Goal: Information Seeking & Learning: Learn about a topic

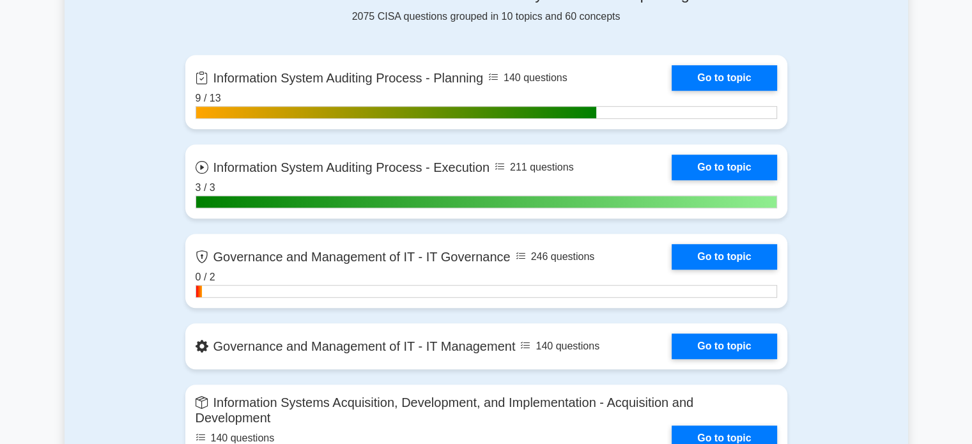
scroll to position [878, 0]
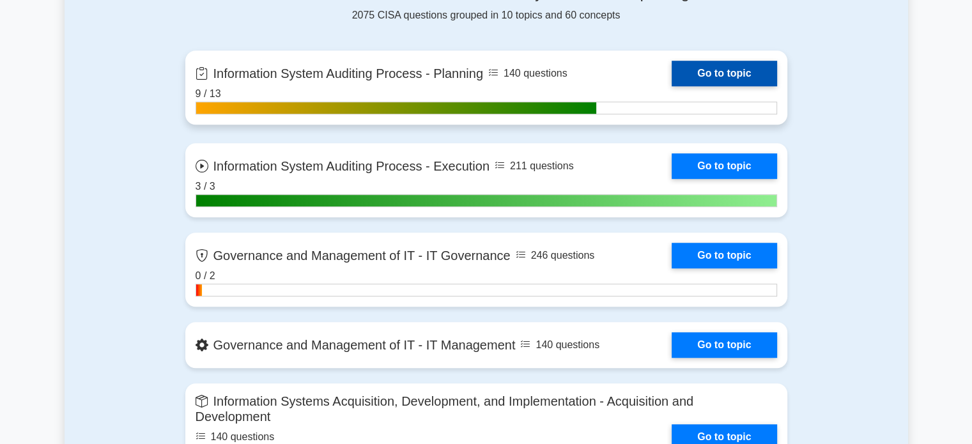
click at [716, 65] on link "Go to topic" at bounding box center [723, 74] width 105 height 26
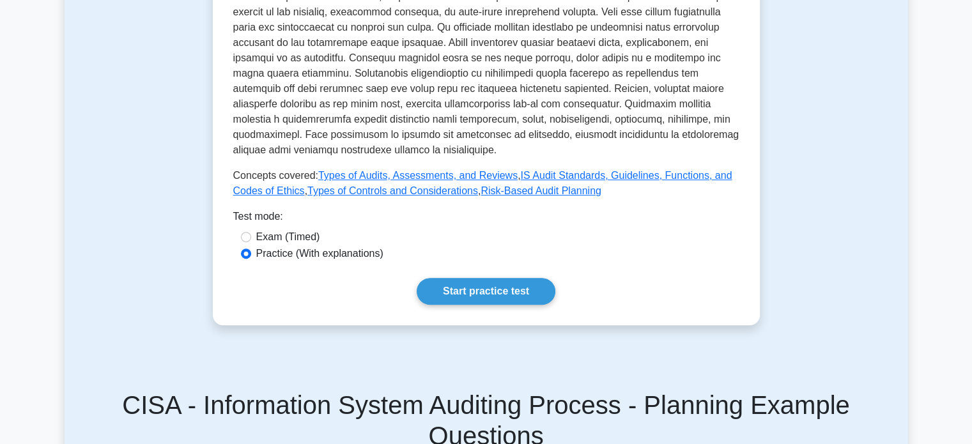
scroll to position [485, 0]
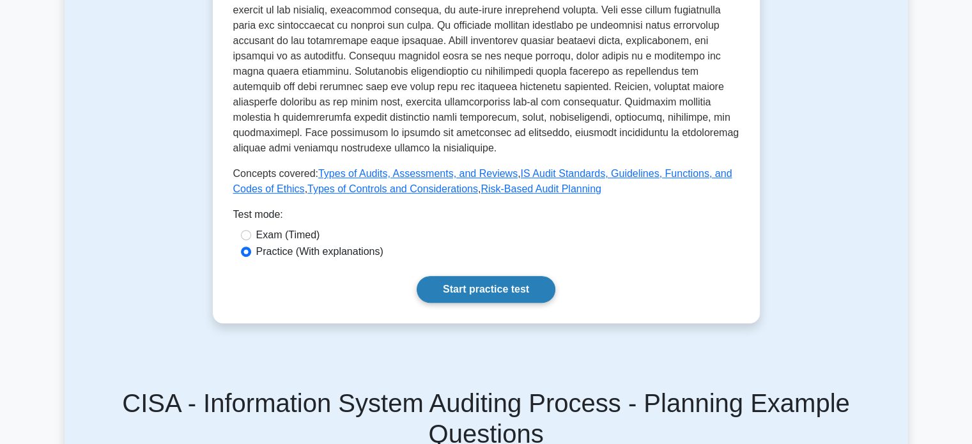
click at [471, 301] on link "Start practice test" at bounding box center [486, 289] width 139 height 27
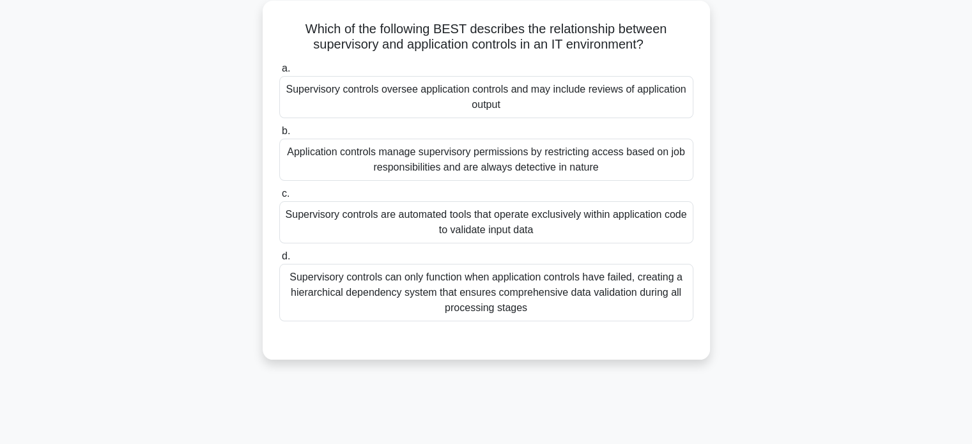
scroll to position [96, 0]
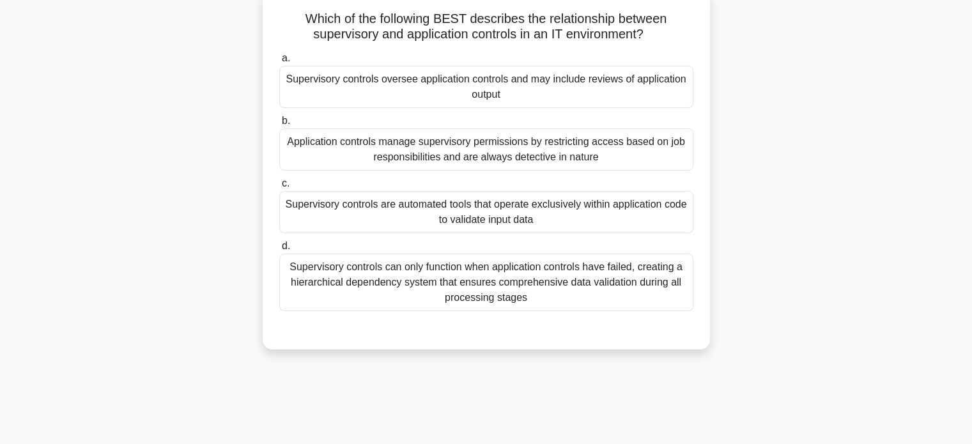
click at [641, 93] on div "Supervisory controls oversee application controls and may include reviews of ap…" at bounding box center [486, 87] width 414 height 42
click at [279, 63] on input "a. Supervisory controls oversee application controls and may include reviews of…" at bounding box center [279, 58] width 0 height 8
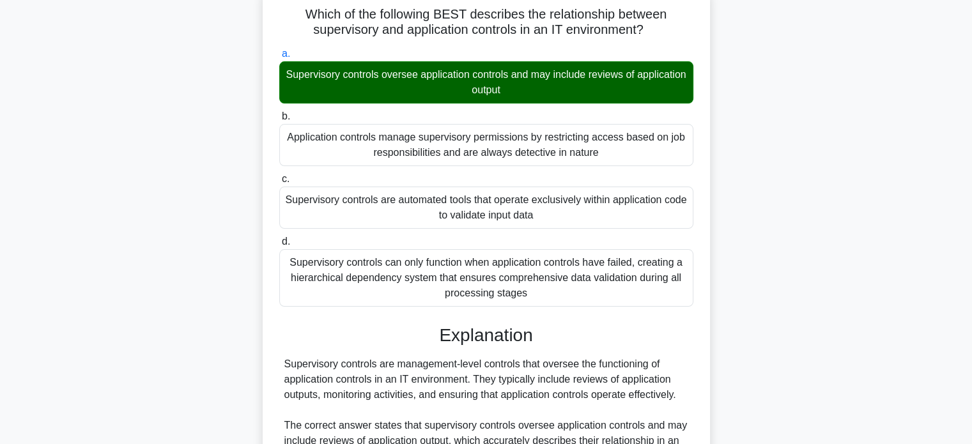
scroll to position [419, 0]
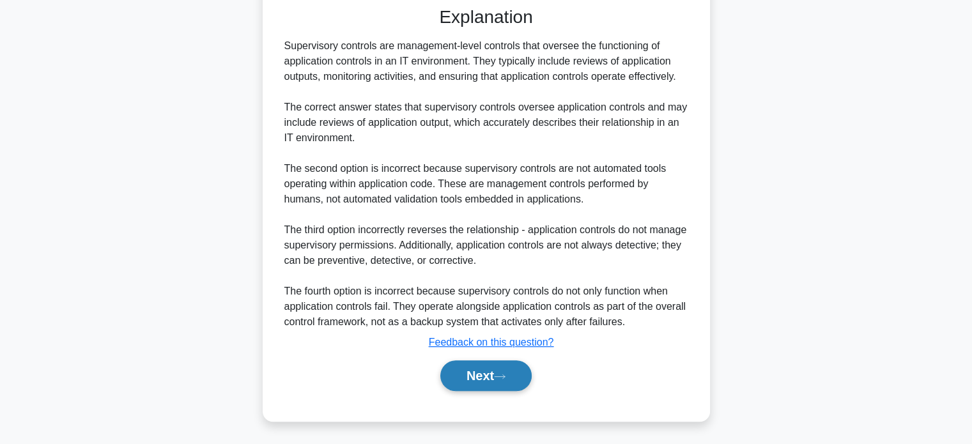
click at [506, 370] on button "Next" at bounding box center [485, 375] width 91 height 31
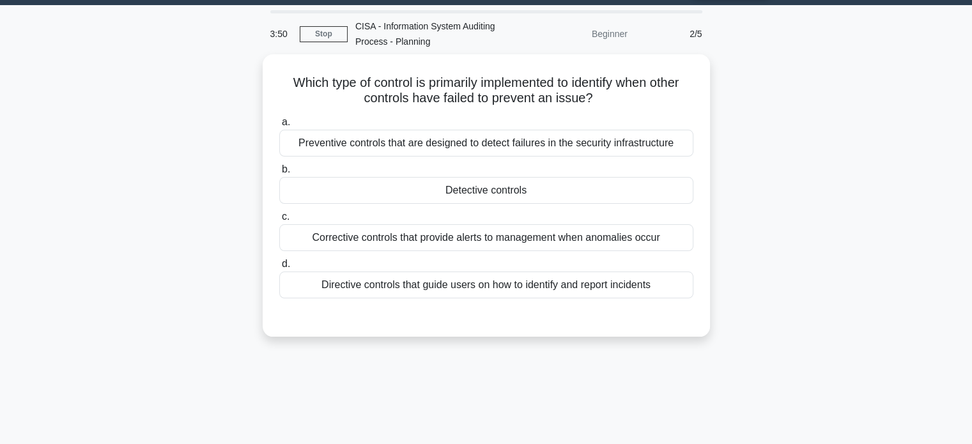
scroll to position [36, 0]
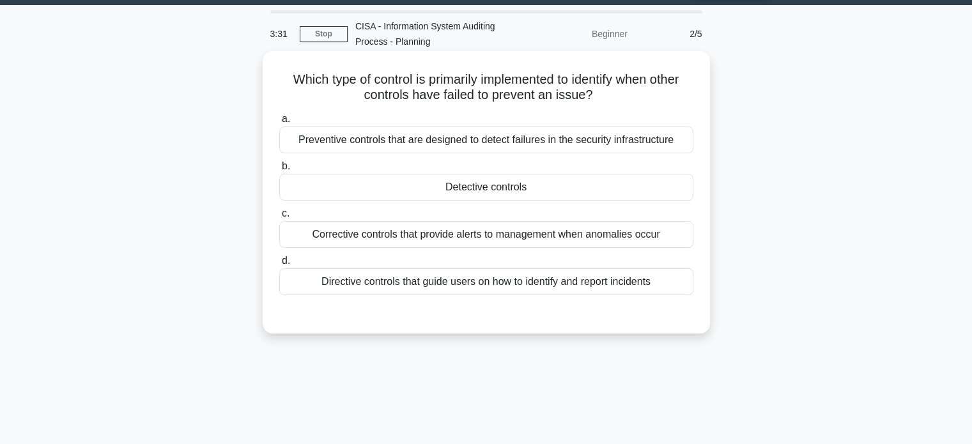
click at [588, 197] on div "Detective controls" at bounding box center [486, 187] width 414 height 27
click at [279, 171] on input "b. Detective controls" at bounding box center [279, 166] width 0 height 8
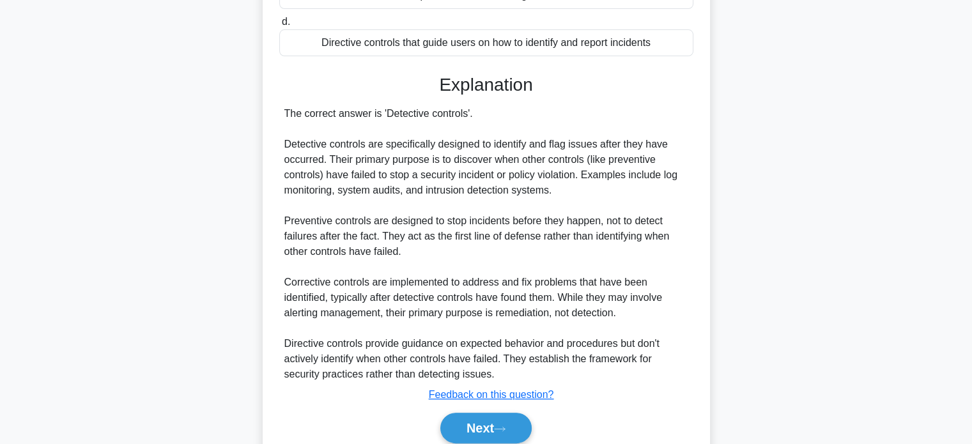
scroll to position [327, 0]
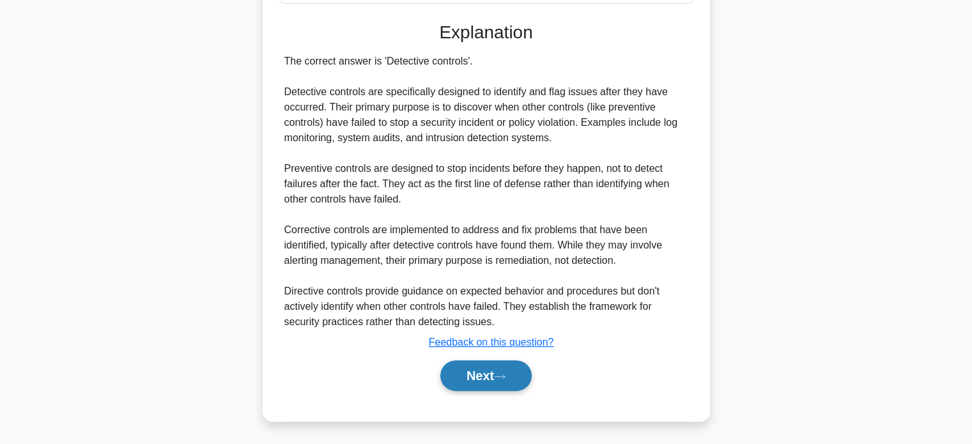
click at [486, 375] on button "Next" at bounding box center [485, 375] width 91 height 31
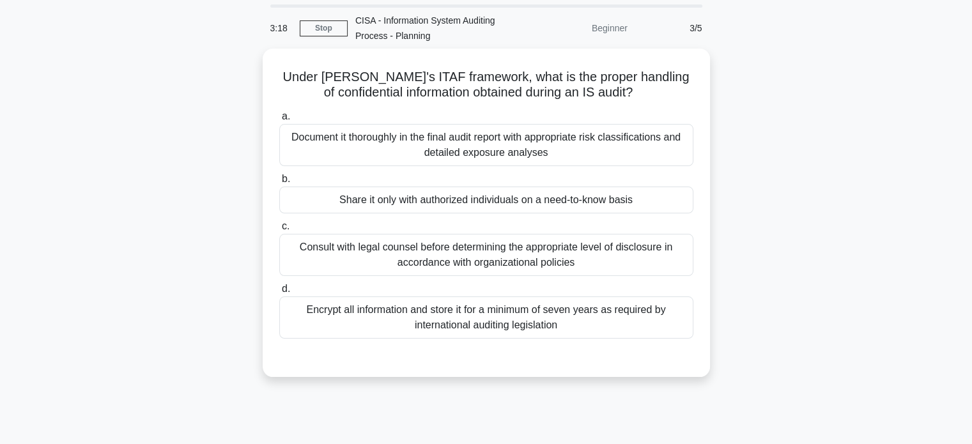
scroll to position [41, 0]
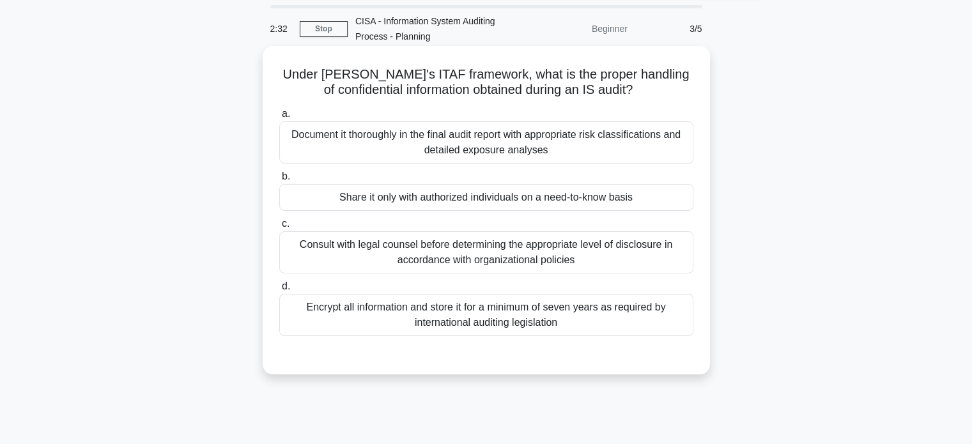
click at [558, 325] on div "Encrypt all information and store it for a minimum of seven years as required b…" at bounding box center [486, 315] width 414 height 42
click at [279, 291] on input "d. Encrypt all information and store it for a minimum of seven years as require…" at bounding box center [279, 286] width 0 height 8
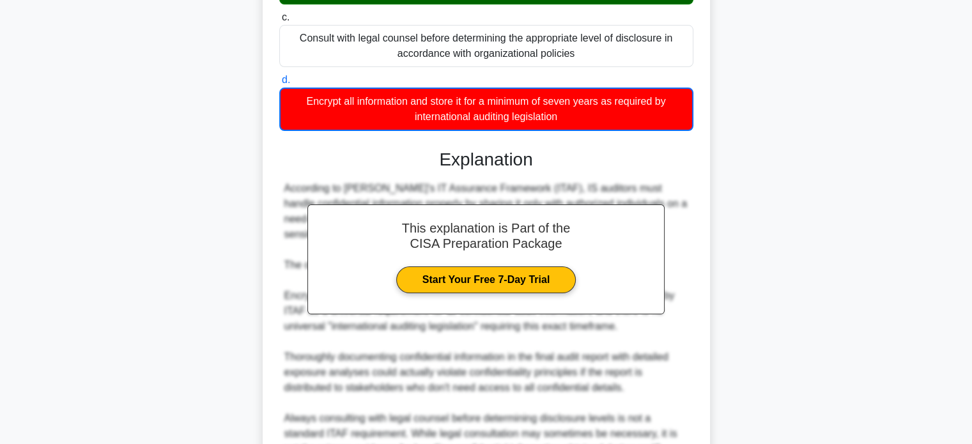
scroll to position [374, 0]
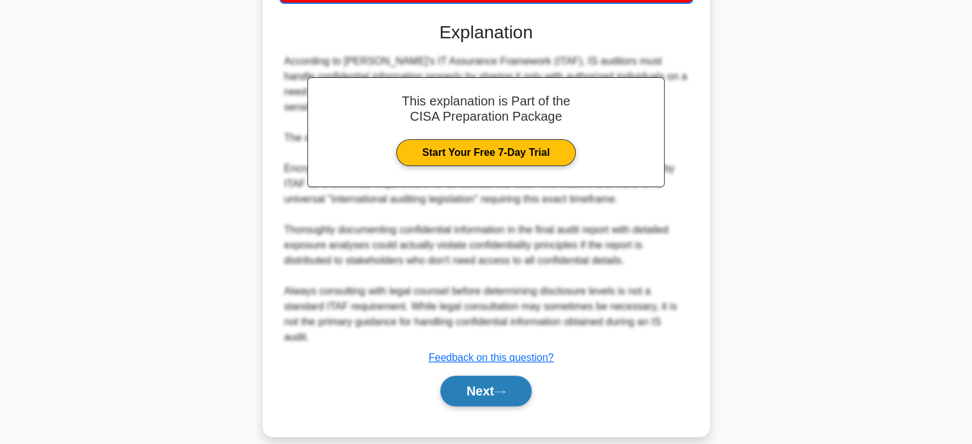
click at [502, 376] on button "Next" at bounding box center [485, 391] width 91 height 31
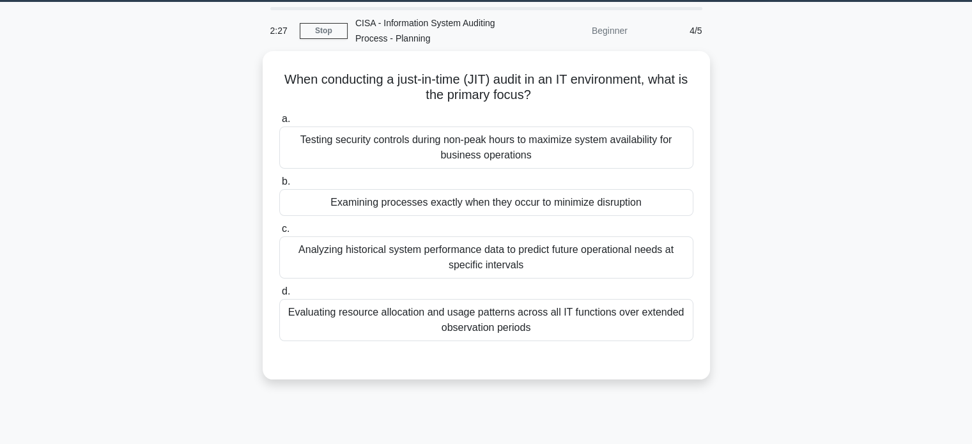
scroll to position [36, 0]
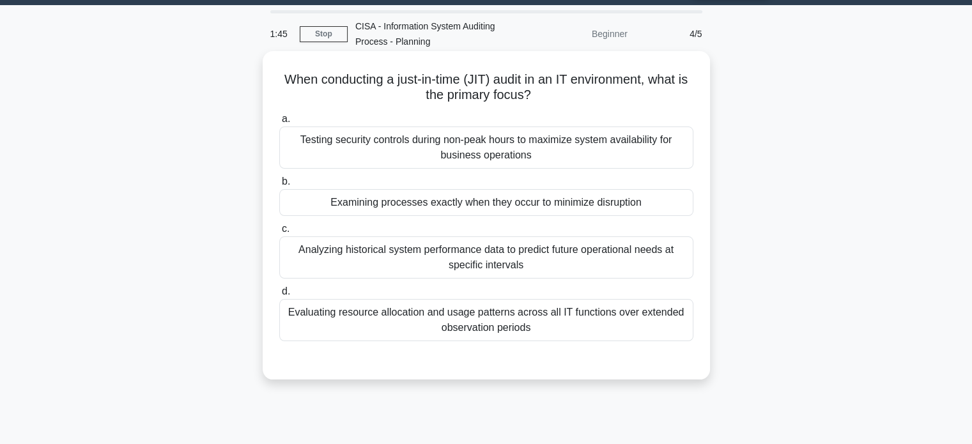
click at [629, 215] on div "Examining processes exactly when they occur to minimize disruption" at bounding box center [486, 202] width 414 height 27
click at [279, 186] on input "b. Examining processes exactly when they occur to minimize disruption" at bounding box center [279, 182] width 0 height 8
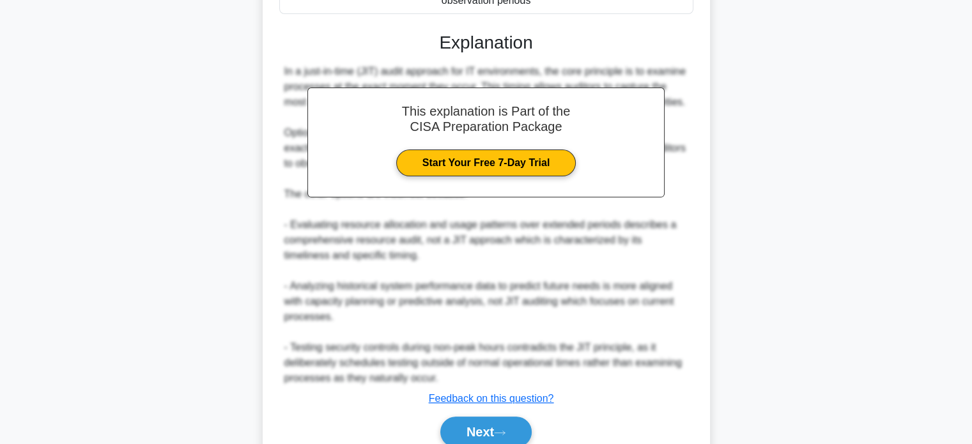
scroll to position [419, 0]
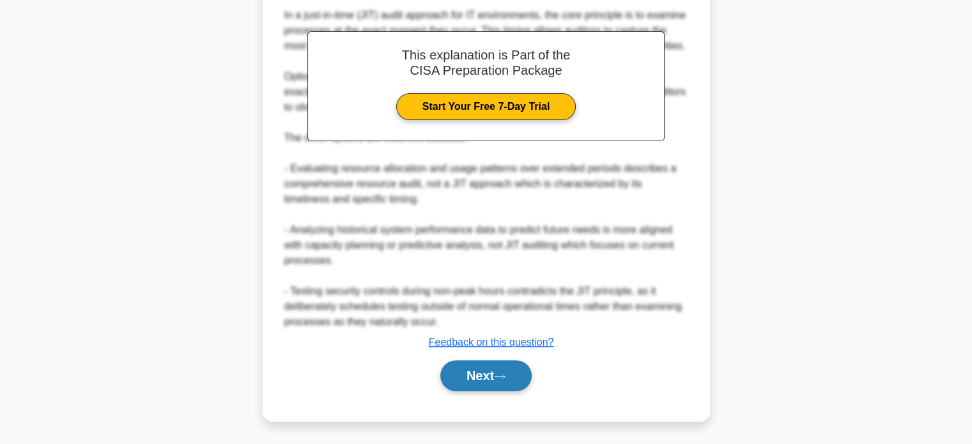
click at [495, 370] on button "Next" at bounding box center [485, 375] width 91 height 31
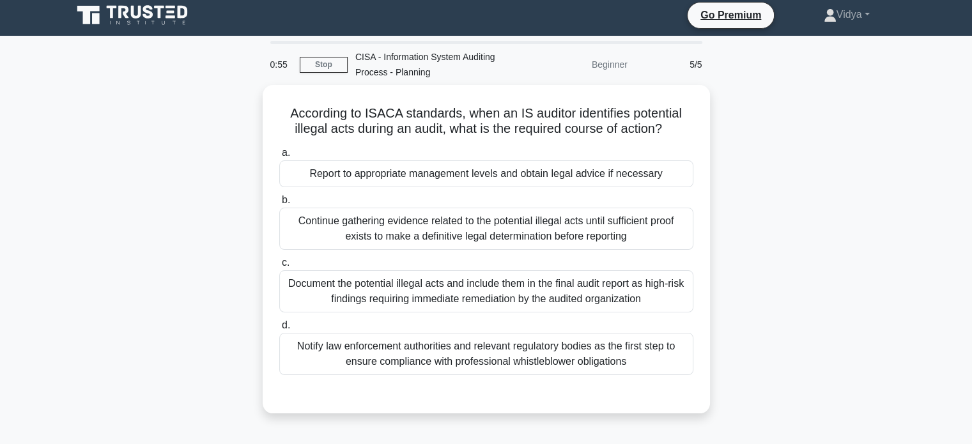
scroll to position [5, 0]
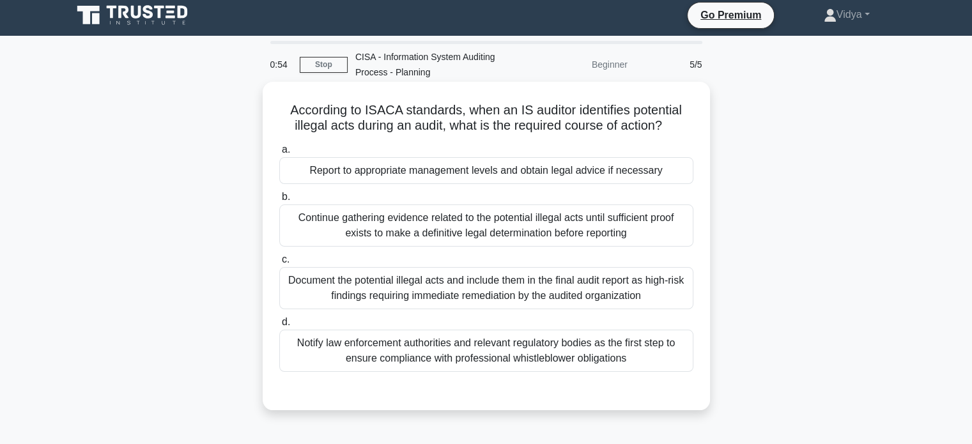
click at [527, 175] on div "Report to appropriate management levels and obtain legal advice if necessary" at bounding box center [486, 170] width 414 height 27
click at [279, 154] on input "a. Report to appropriate management levels and obtain legal advice if necessary" at bounding box center [279, 150] width 0 height 8
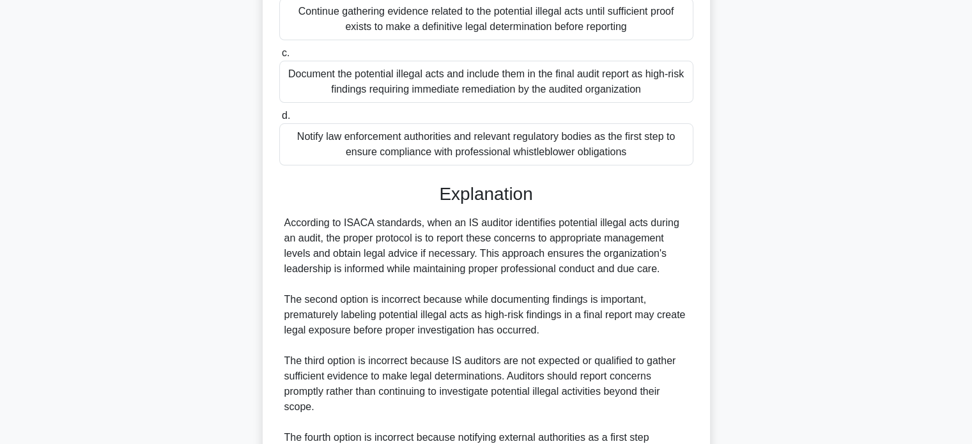
scroll to position [373, 0]
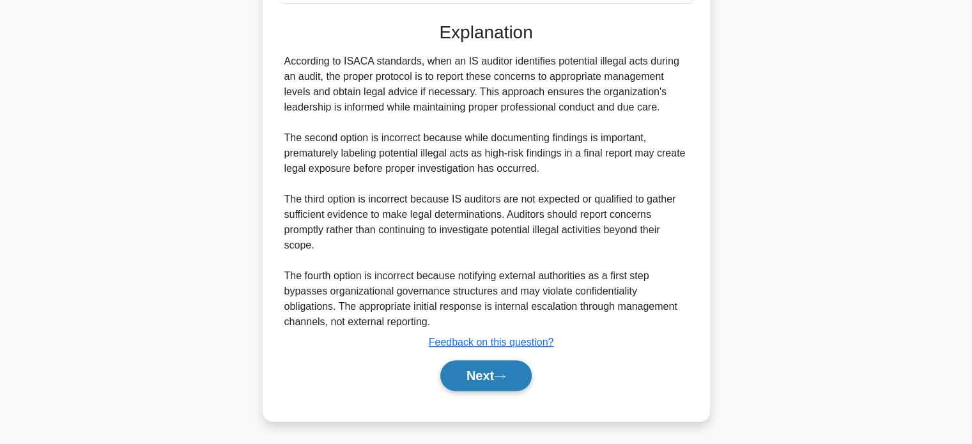
click at [461, 380] on button "Next" at bounding box center [485, 375] width 91 height 31
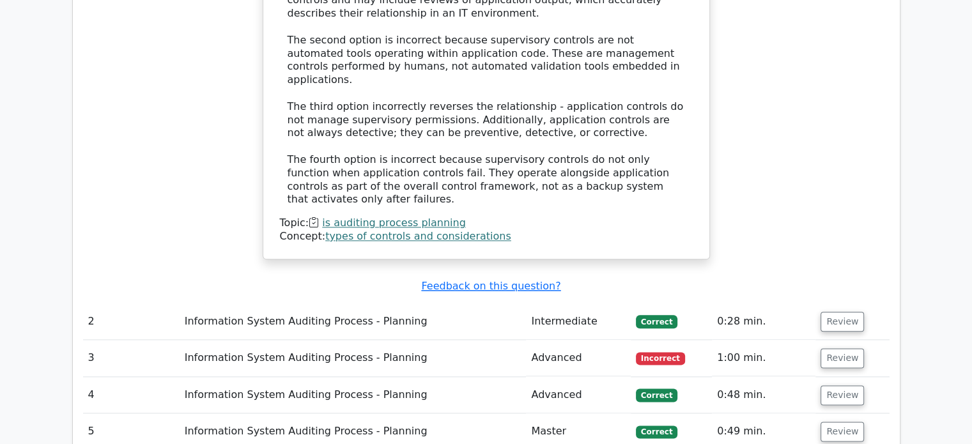
scroll to position [1490, 0]
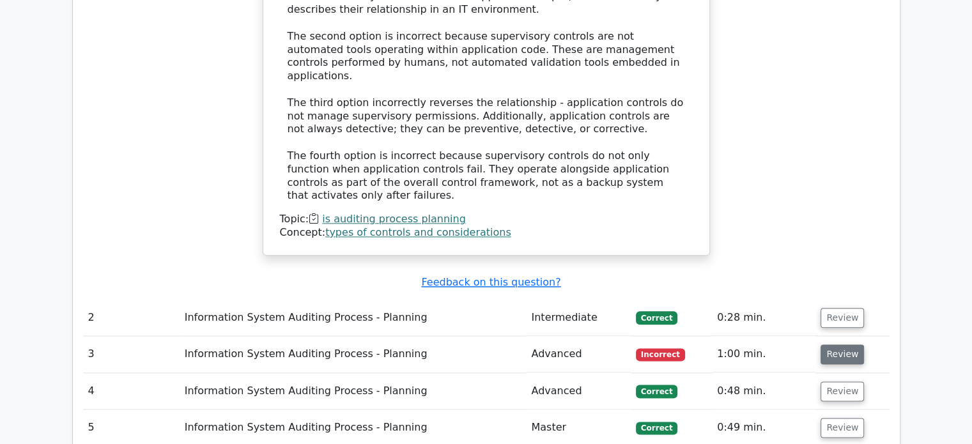
click at [838, 344] on button "Review" at bounding box center [841, 354] width 43 height 20
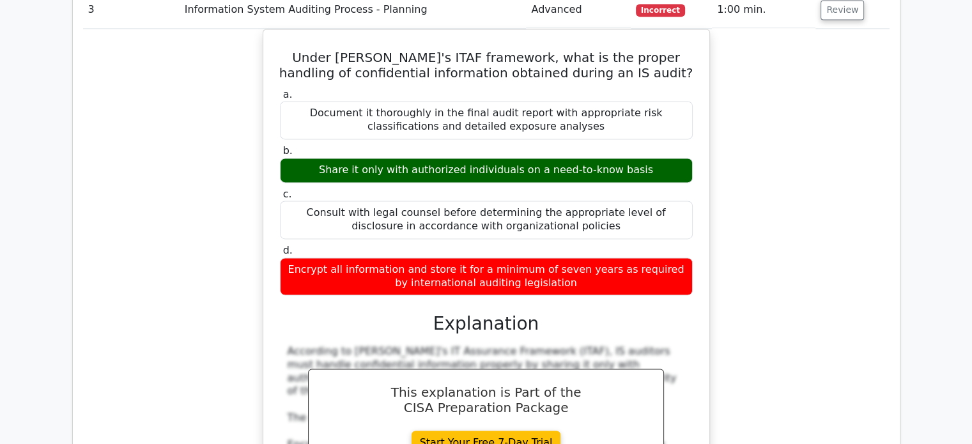
scroll to position [1835, 0]
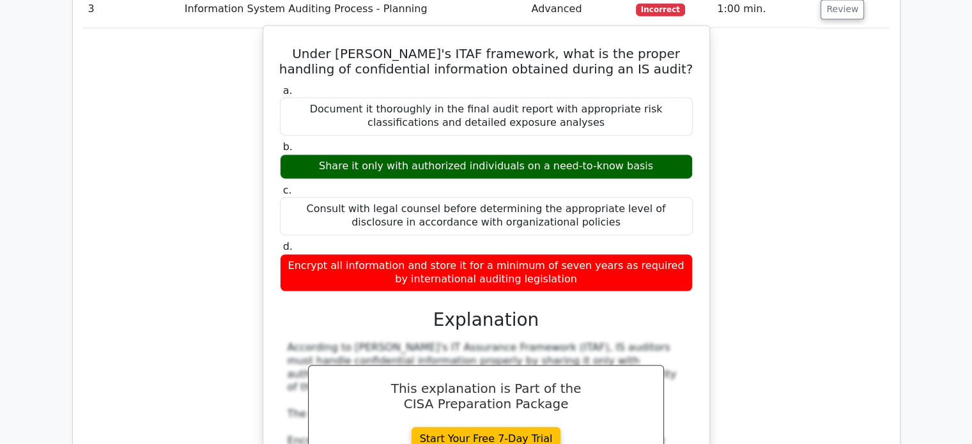
click at [478, 154] on div "Share it only with authorized individuals on a need-to-know basis" at bounding box center [486, 166] width 413 height 25
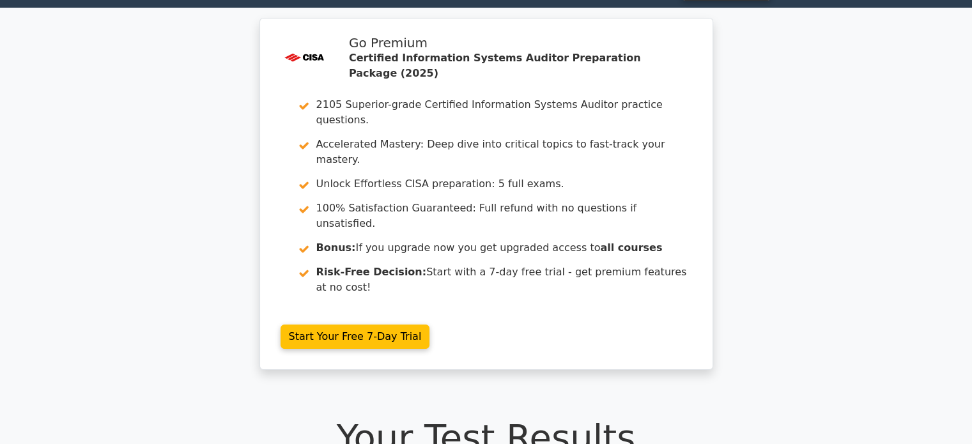
scroll to position [0, 0]
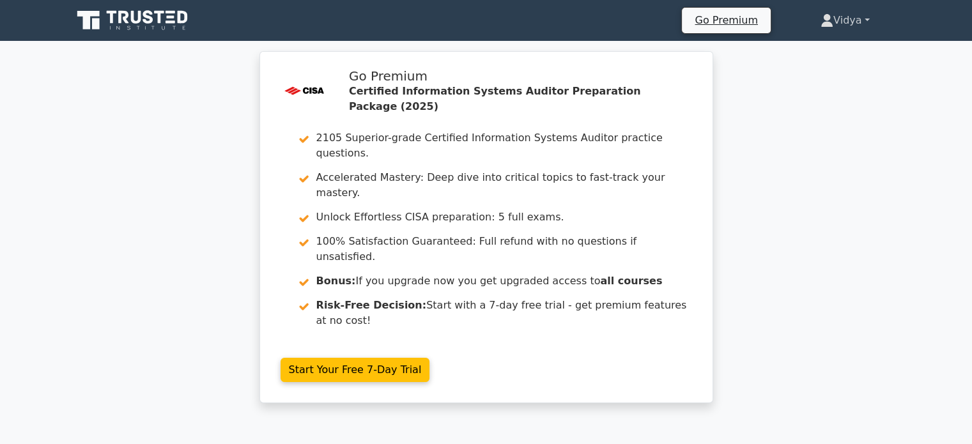
click at [847, 13] on link "Vidya" at bounding box center [845, 21] width 111 height 26
click at [820, 53] on link "Profile" at bounding box center [840, 50] width 101 height 20
